Goal: Transaction & Acquisition: Download file/media

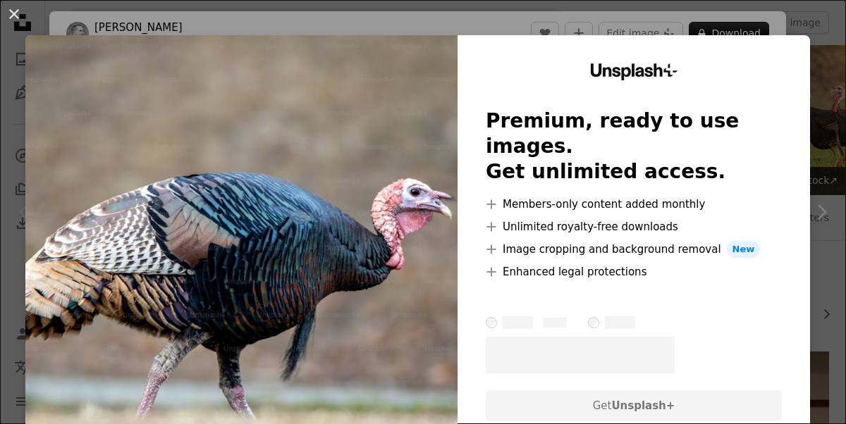
scroll to position [274, 0]
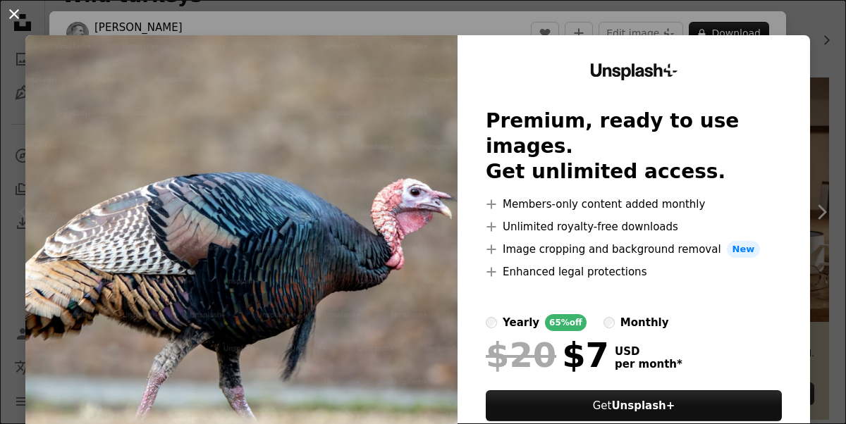
click at [14, 11] on button "An X shape" at bounding box center [14, 14] width 17 height 17
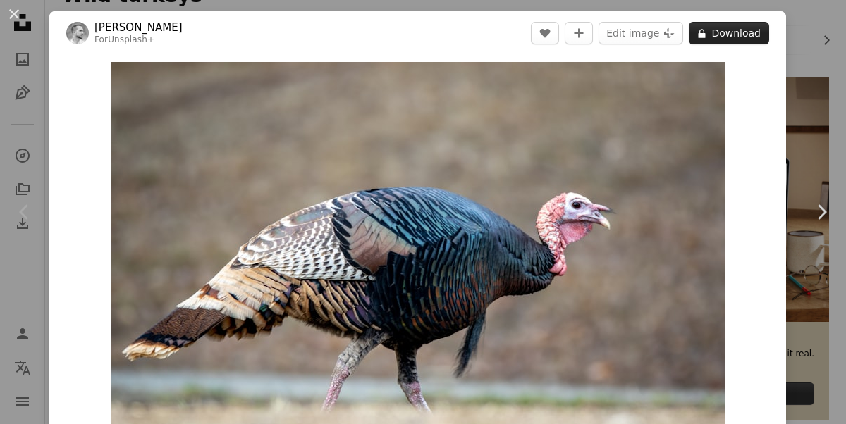
click at [697, 31] on icon "A lock" at bounding box center [702, 33] width 11 height 11
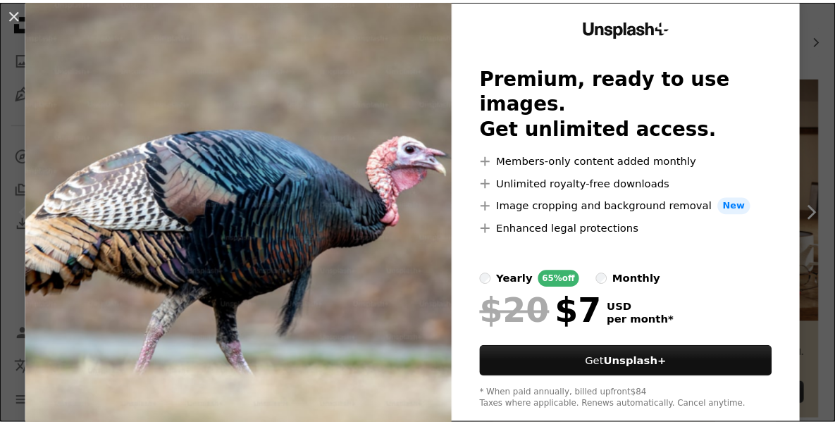
scroll to position [69, 0]
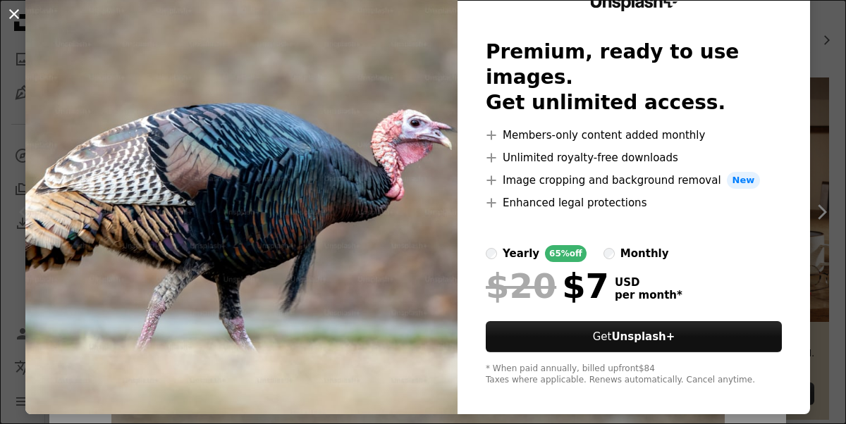
click at [6, 15] on button "An X shape" at bounding box center [14, 14] width 17 height 17
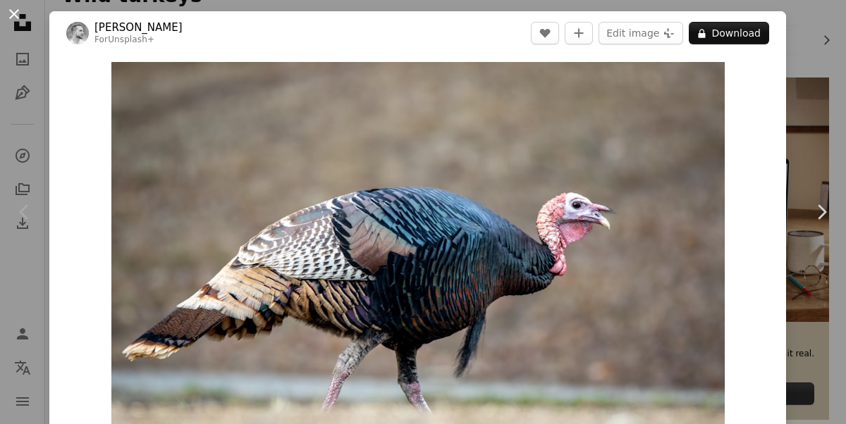
click at [12, 16] on button "An X shape" at bounding box center [14, 14] width 17 height 17
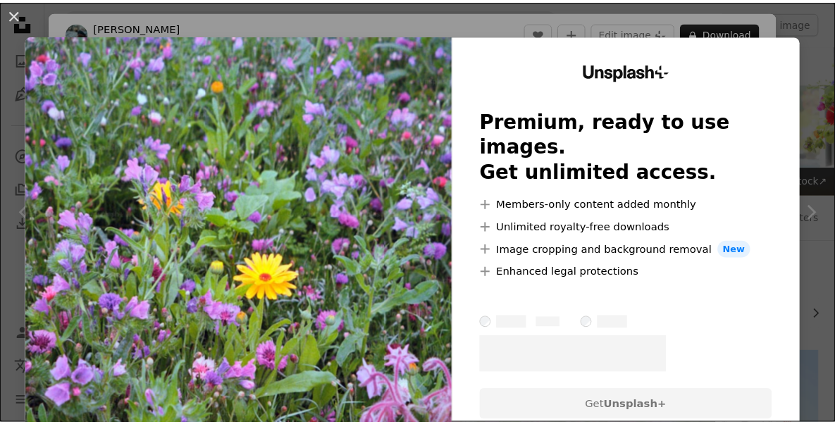
scroll to position [6476, 0]
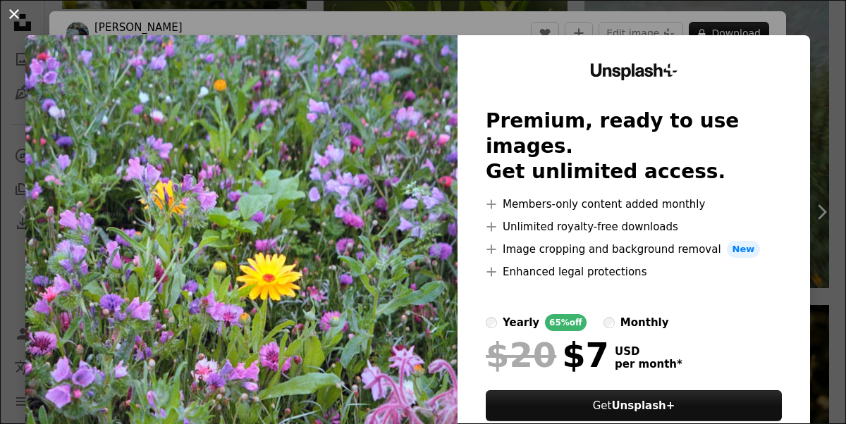
click at [6, 11] on button "An X shape" at bounding box center [14, 14] width 17 height 17
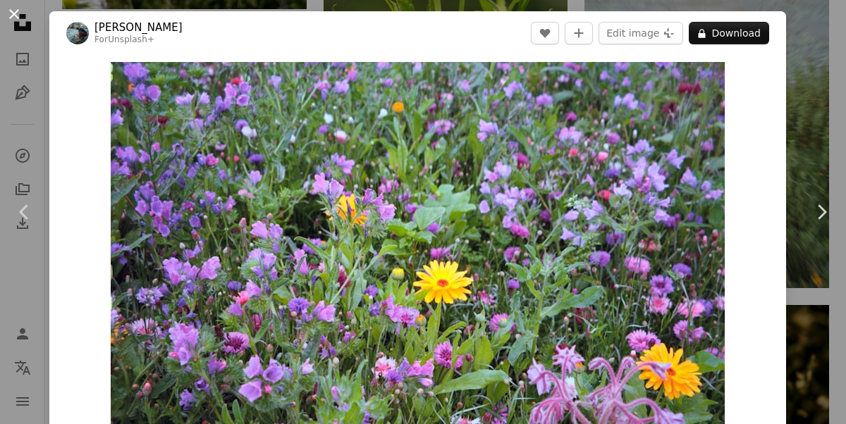
click at [16, 12] on button "An X shape" at bounding box center [14, 14] width 17 height 17
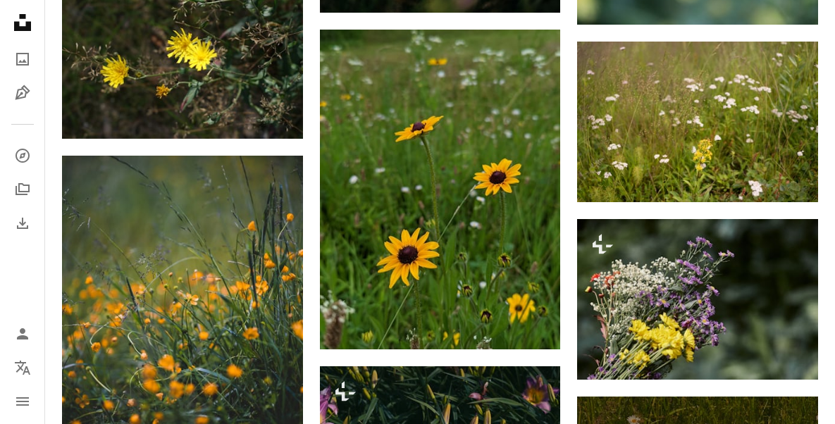
scroll to position [7354, 0]
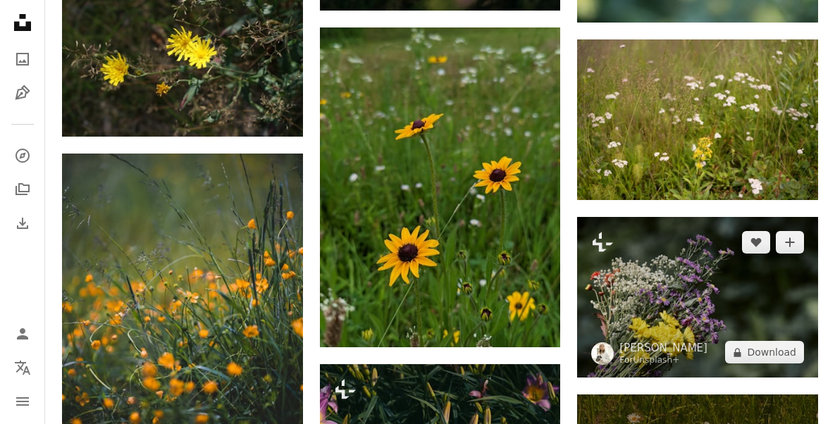
click at [670, 313] on img at bounding box center [697, 297] width 241 height 161
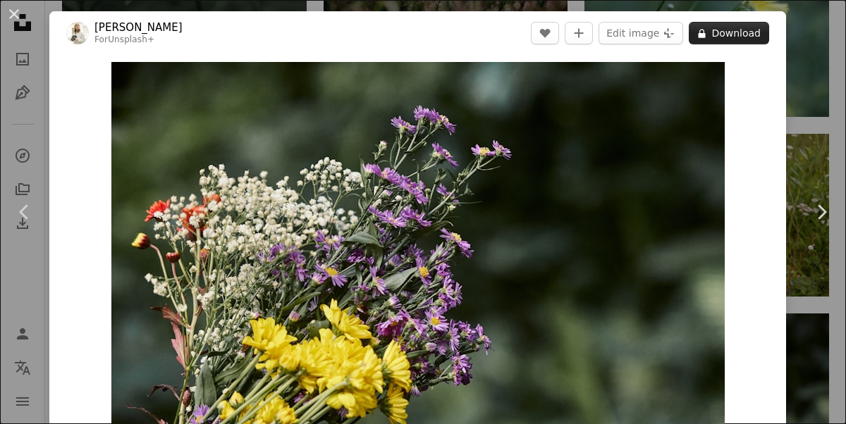
click at [701, 40] on button "A lock Download" at bounding box center [729, 33] width 80 height 23
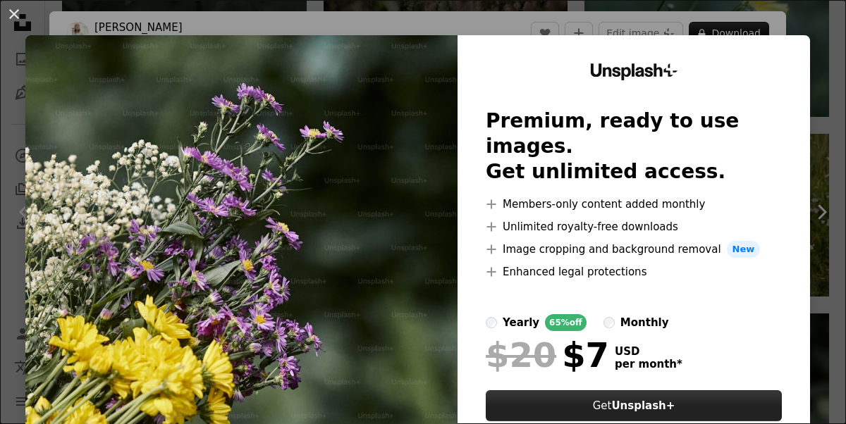
click at [565, 391] on button "Get Unsplash+" at bounding box center [634, 406] width 296 height 31
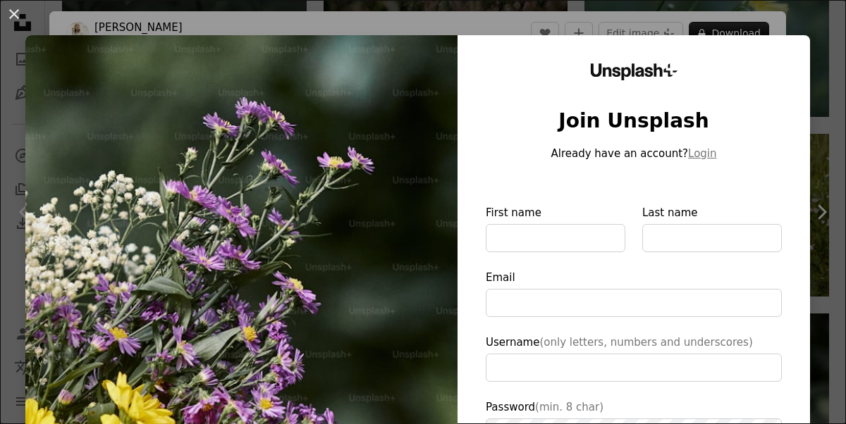
click at [354, 121] on img at bounding box center [241, 326] width 432 height 582
type input "**********"
click at [20, 11] on button "An X shape" at bounding box center [14, 14] width 17 height 17
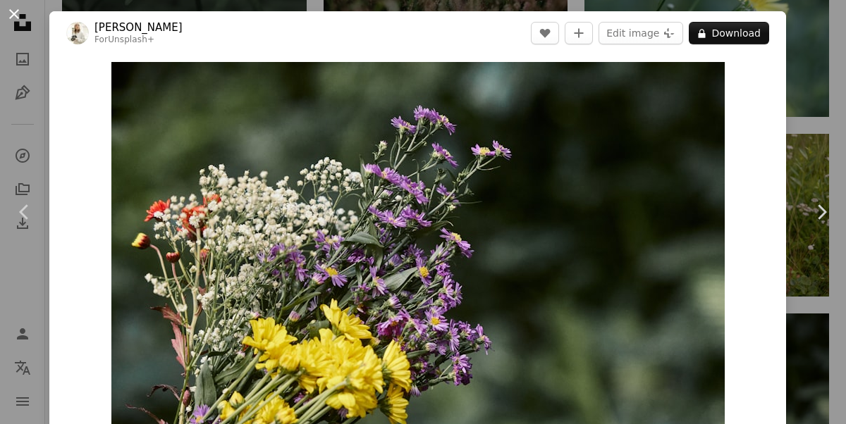
click at [17, 11] on button "An X shape" at bounding box center [14, 14] width 17 height 17
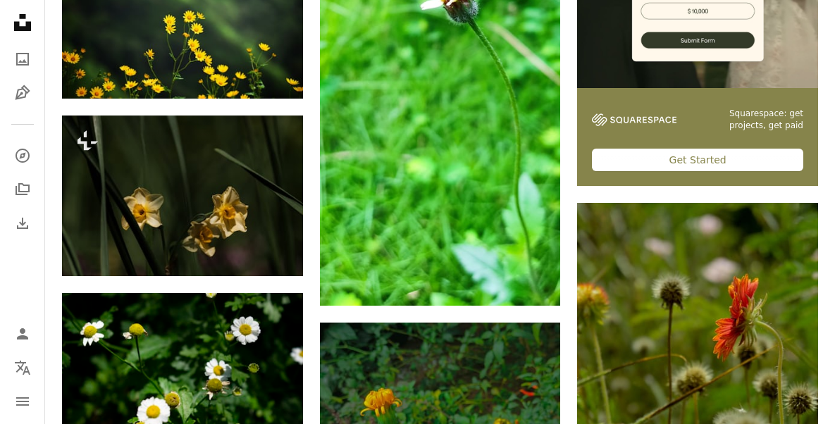
scroll to position [5355, 0]
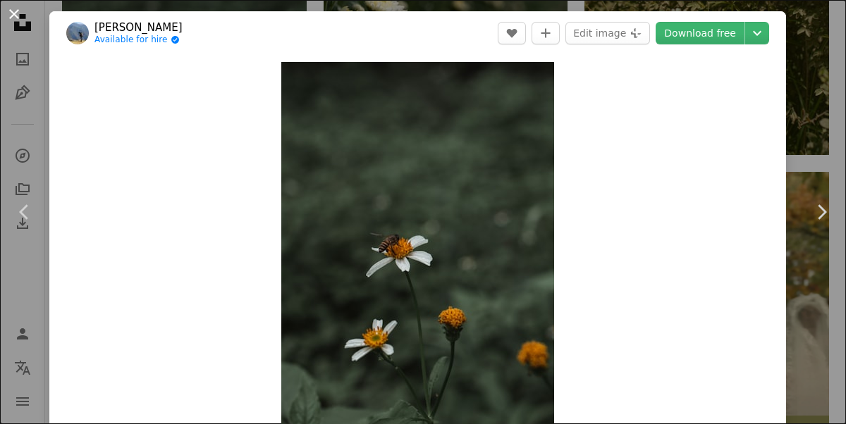
click at [15, 12] on button "An X shape" at bounding box center [14, 14] width 17 height 17
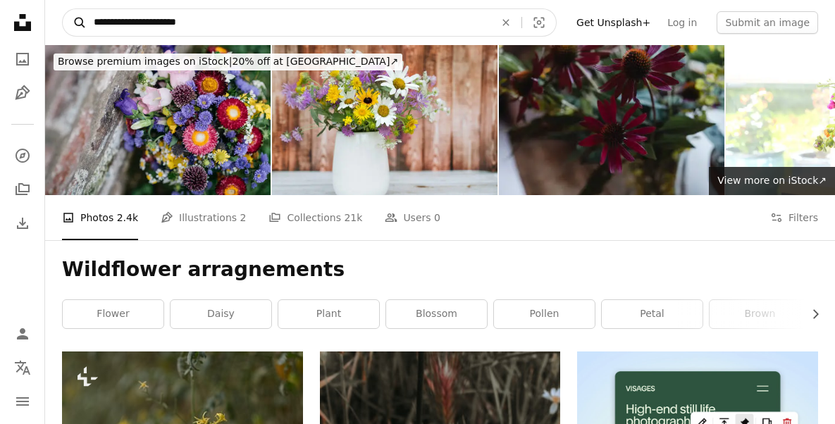
drag, startPoint x: 215, startPoint y: 19, endPoint x: 84, endPoint y: 20, distance: 131.1
click at [84, 20] on form "**********" at bounding box center [309, 22] width 495 height 28
type input "**********"
click button "A magnifying glass" at bounding box center [75, 22] width 24 height 27
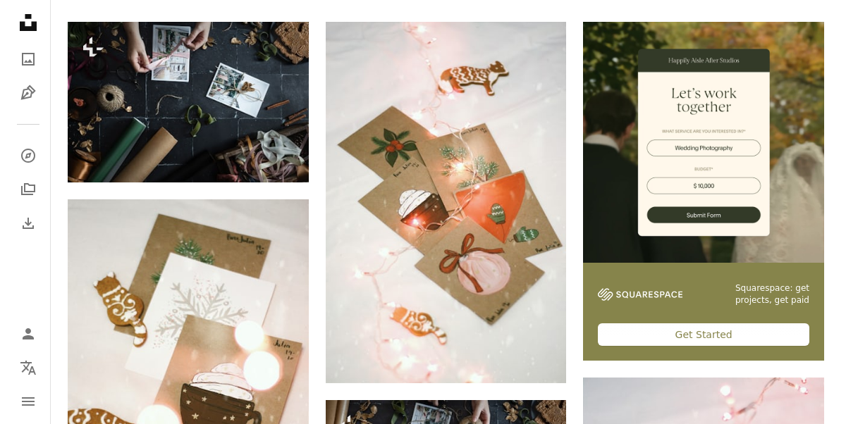
scroll to position [333, 0]
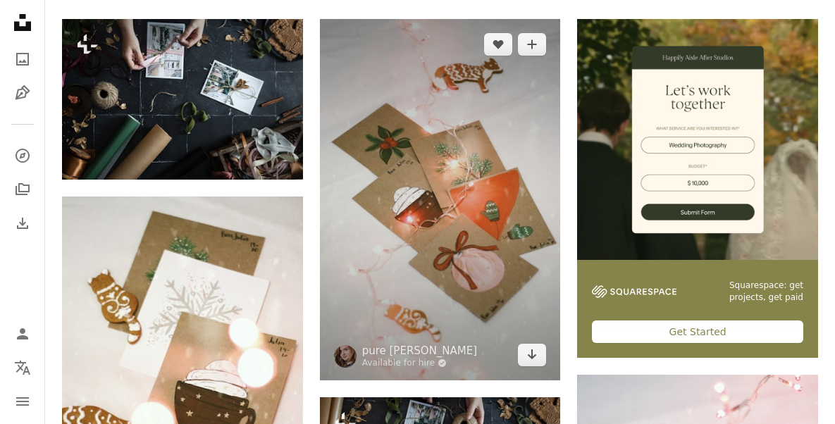
click at [403, 184] on img at bounding box center [440, 200] width 241 height 362
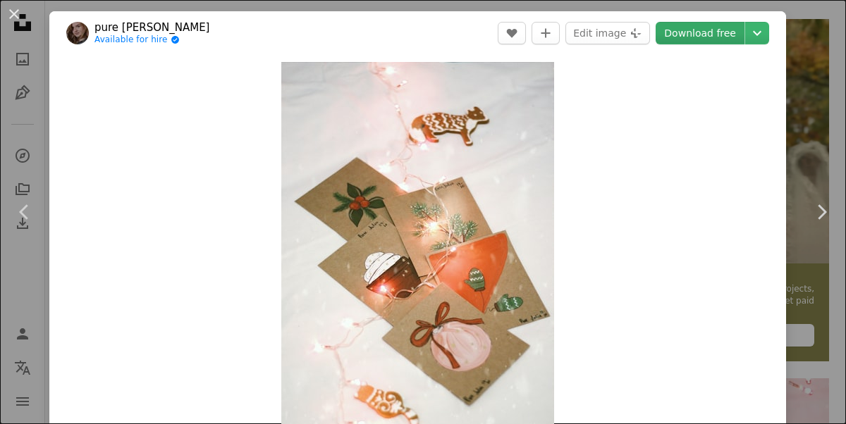
click at [675, 38] on link "Download free" at bounding box center [700, 33] width 89 height 23
